Goal: Task Accomplishment & Management: Manage account settings

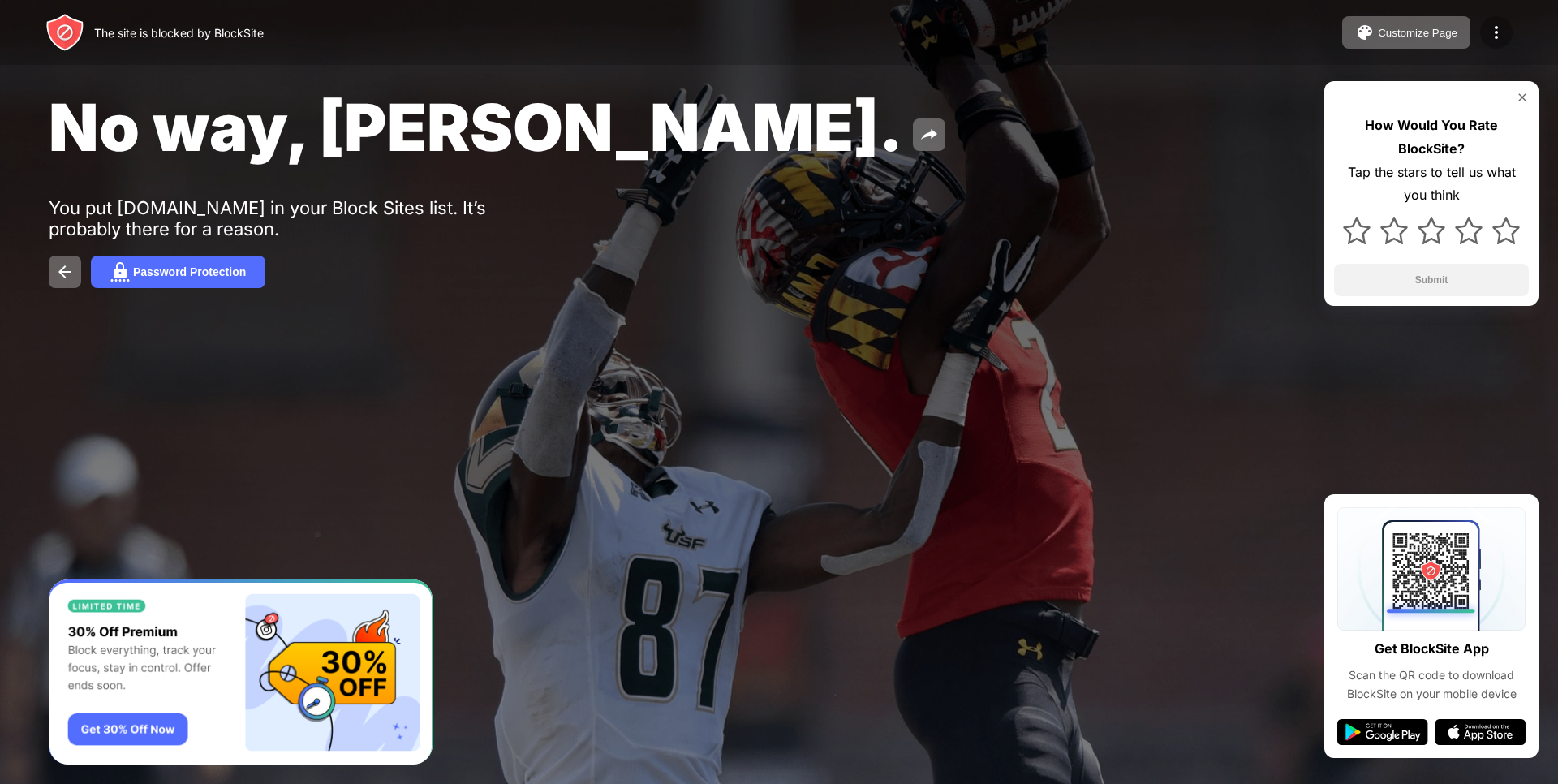
click at [1490, 32] on img at bounding box center [1496, 32] width 20 height 20
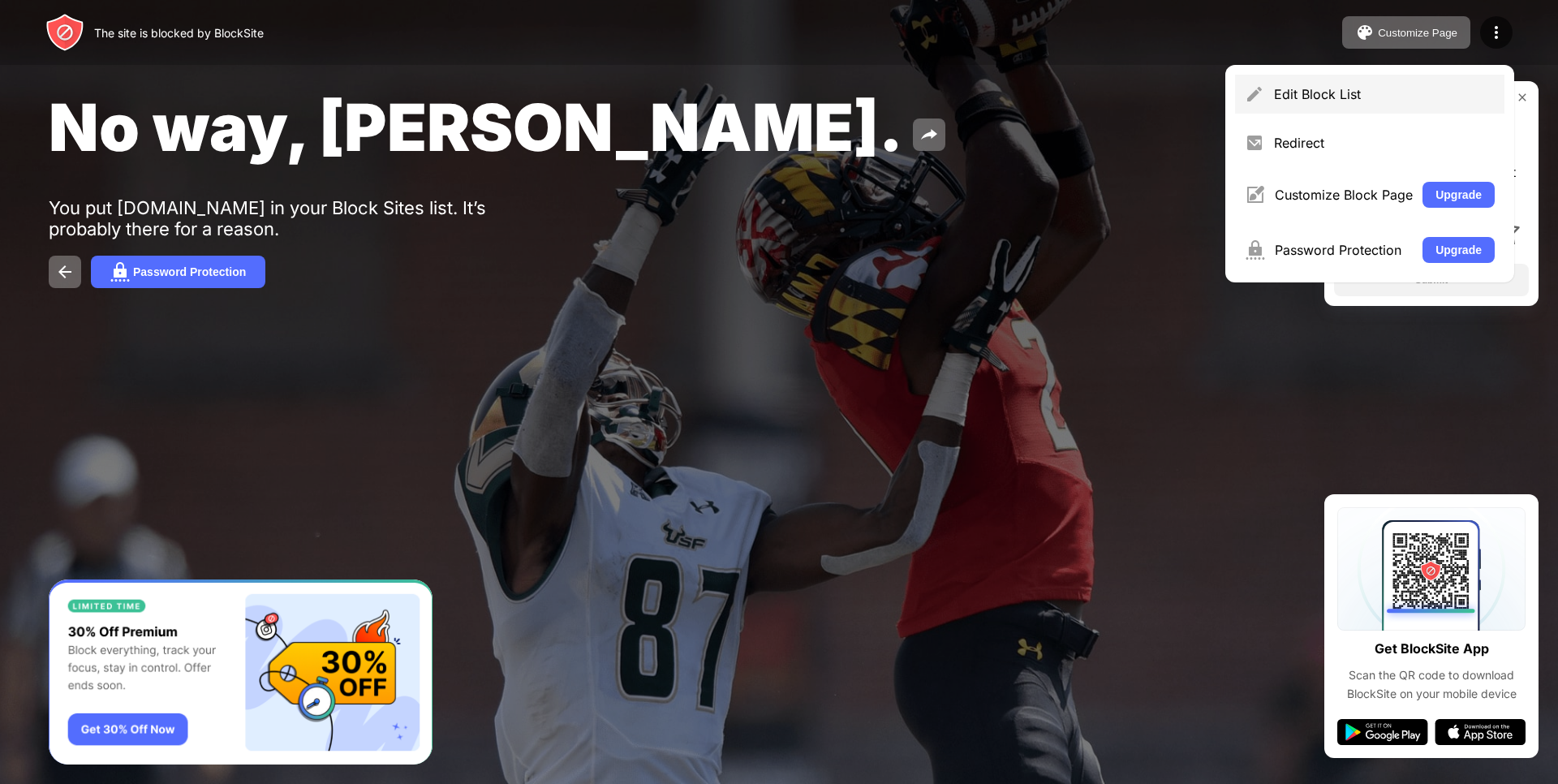
click at [1303, 83] on div "Edit Block List" at bounding box center [1370, 94] width 270 height 39
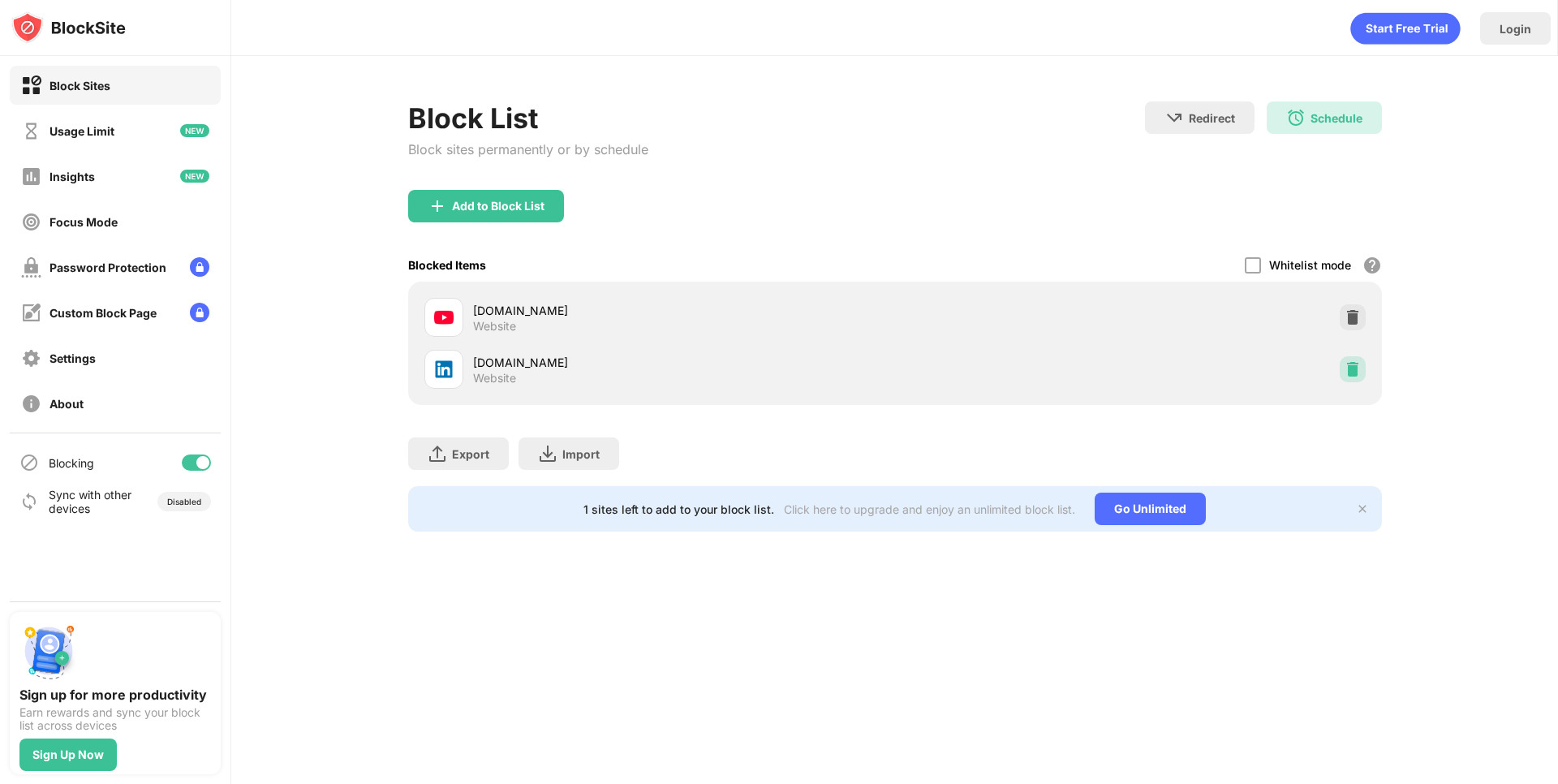
click at [1346, 367] on img at bounding box center [1352, 368] width 16 height 16
